Goal: Information Seeking & Learning: Learn about a topic

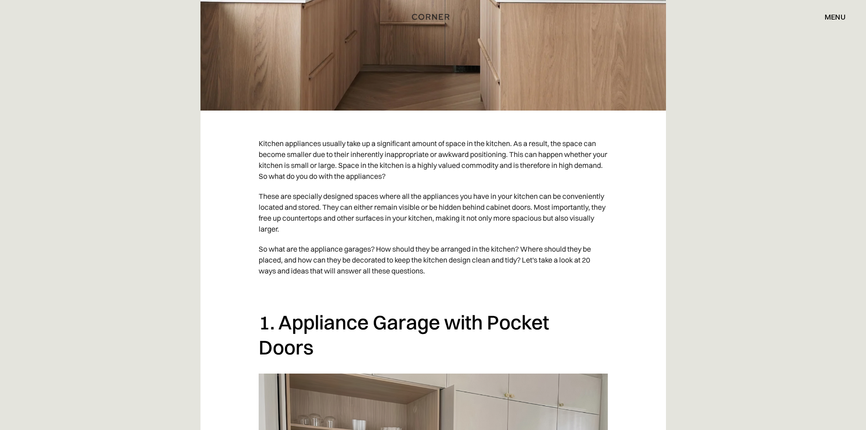
scroll to position [364, 0]
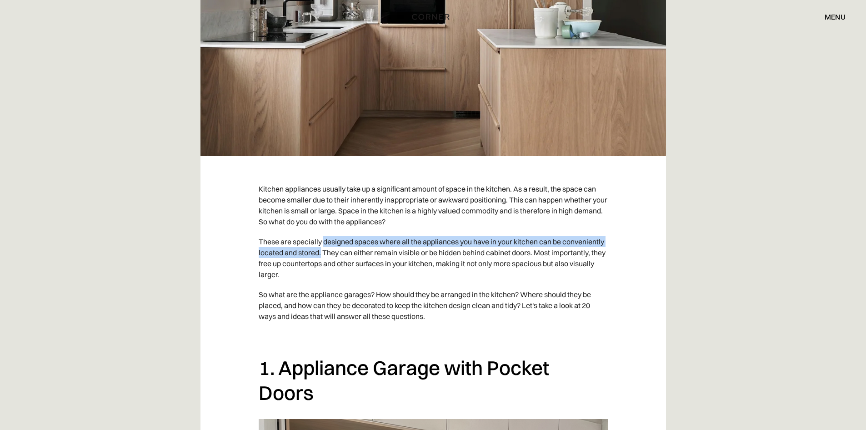
drag, startPoint x: 324, startPoint y: 242, endPoint x: 365, endPoint y: 250, distance: 42.2
click at [365, 250] on p "These are specially designed spaces where all the appliances you have in your k…" at bounding box center [433, 258] width 349 height 53
copy p "designed spaces where all the appliances you have in your kitchen can be conven…"
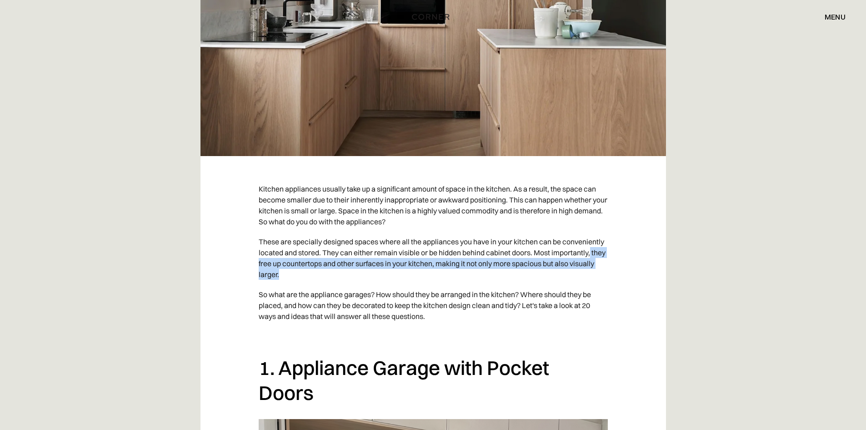
drag, startPoint x: 297, startPoint y: 263, endPoint x: 491, endPoint y: 270, distance: 193.9
click at [491, 270] on p "These are specially designed spaces where all the appliances you have in your k…" at bounding box center [433, 258] width 349 height 53
copy p "they free up countertops and other surfaces in your kitchen, making it not only…"
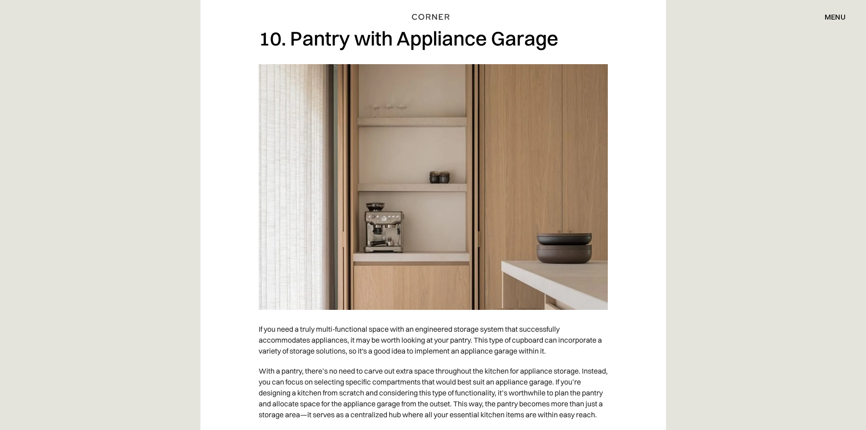
scroll to position [4594, 0]
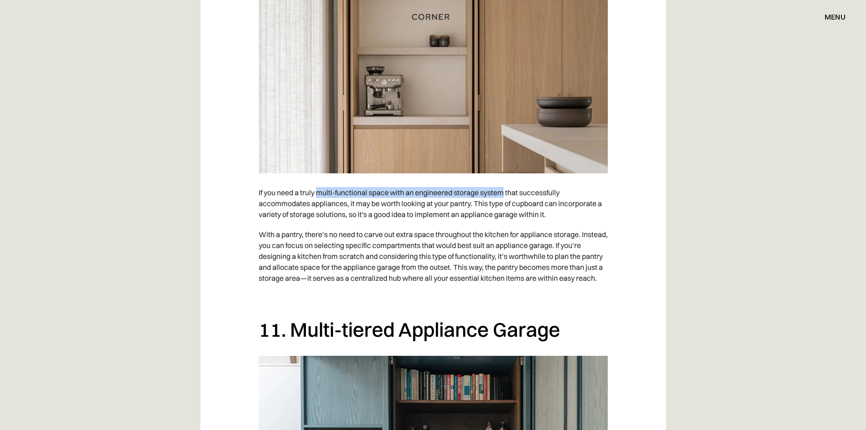
drag, startPoint x: 317, startPoint y: 254, endPoint x: 505, endPoint y: 256, distance: 187.4
click at [505, 224] on p "If you need a truly multi-functional space with an engineered storage system th…" at bounding box center [433, 203] width 349 height 42
copy p "multi-functional space with an engineered storage system"
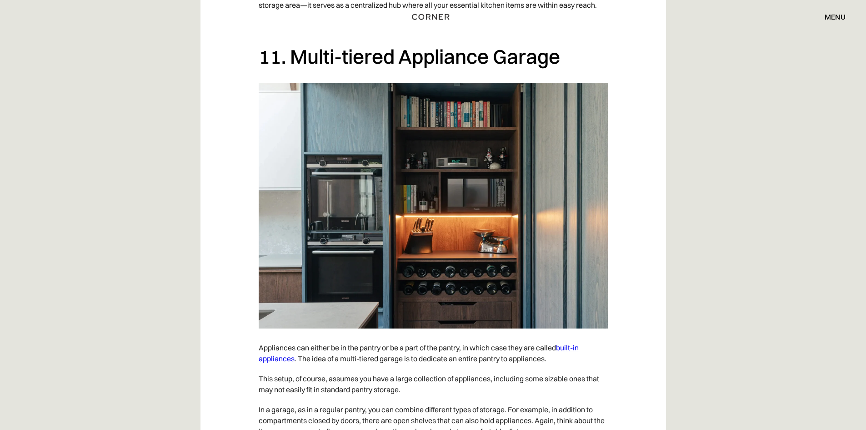
scroll to position [4912, 0]
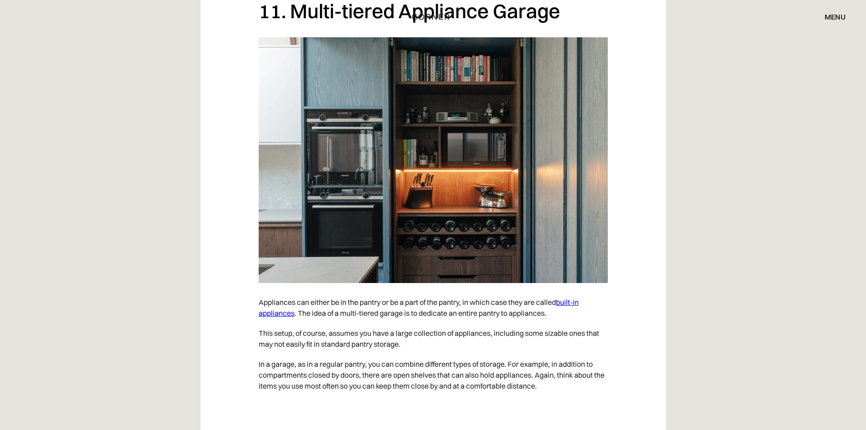
drag, startPoint x: 459, startPoint y: 103, endPoint x: 465, endPoint y: 111, distance: 10.1
drag, startPoint x: 290, startPoint y: 86, endPoint x: 571, endPoint y: 90, distance: 281.1
click at [571, 24] on h2 "11. Multi-tiered Appliance Garage" at bounding box center [433, 11] width 349 height 25
copy h2 "Multi-tiered Appliance Garage"
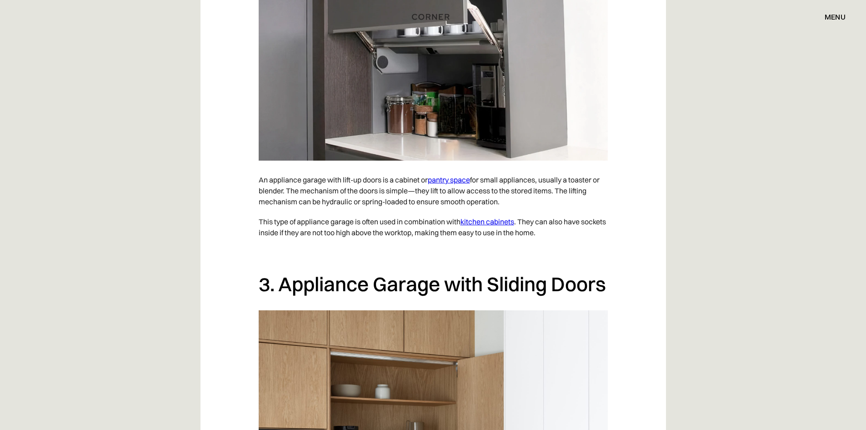
scroll to position [1092, 0]
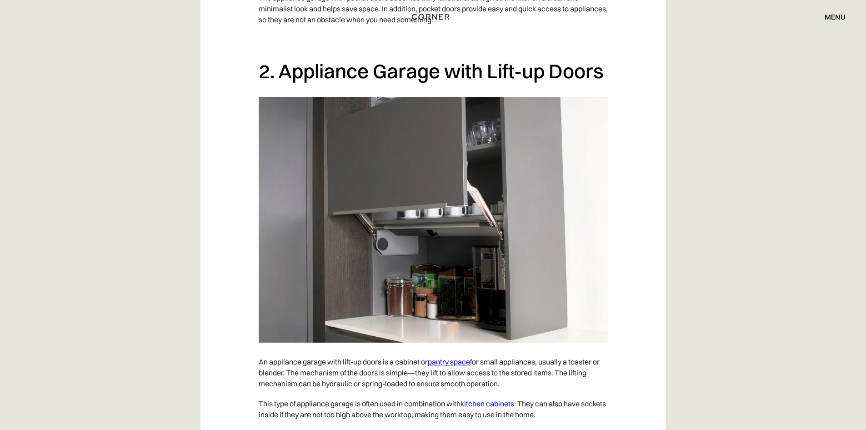
drag, startPoint x: 281, startPoint y: 69, endPoint x: 363, endPoint y: 100, distance: 87.9
click at [363, 84] on h2 "2. Appliance Garage with Lift-up Doors" at bounding box center [433, 71] width 349 height 25
copy h2 "Appliance Garage with Lift-up Doors"
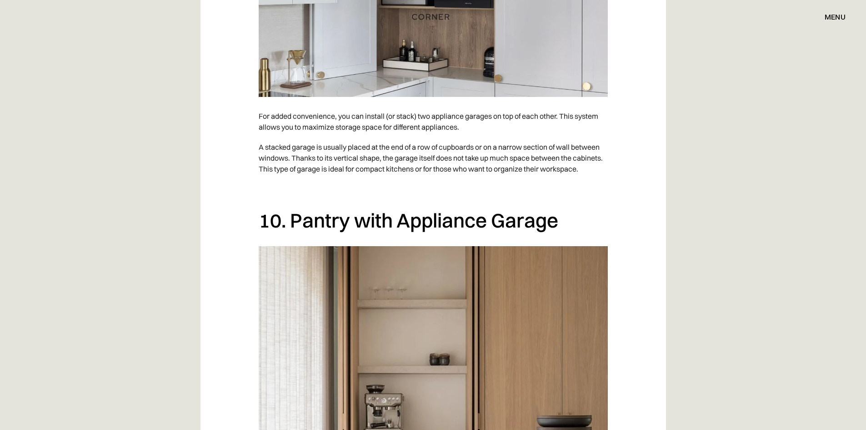
scroll to position [4412, 0]
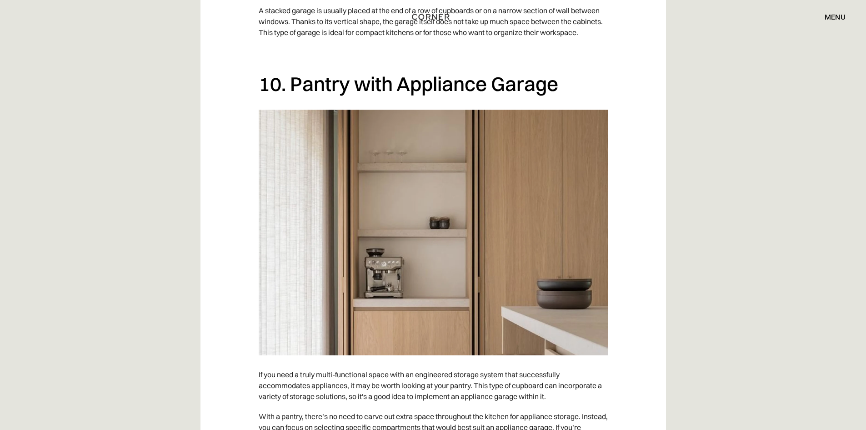
drag, startPoint x: 292, startPoint y: 146, endPoint x: 564, endPoint y: 144, distance: 272.9
click at [564, 96] on h2 "10. Pantry with Appliance Garage" at bounding box center [433, 83] width 349 height 25
copy h2 "Pantry with Appliance Garage"
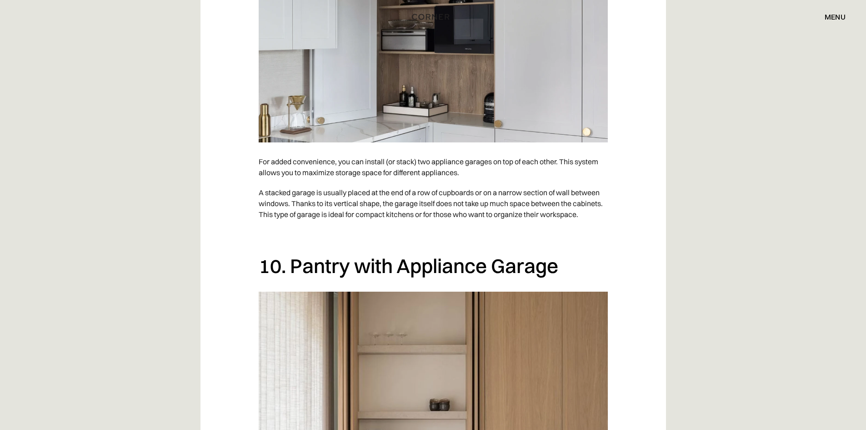
scroll to position [4139, 0]
